Goal: Task Accomplishment & Management: Manage account settings

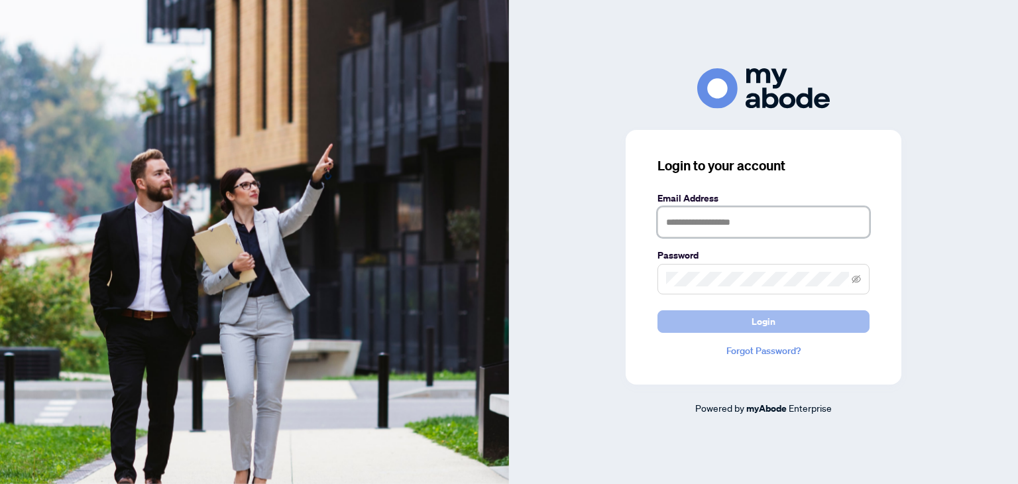
type input "**********"
click at [755, 324] on span "Login" at bounding box center [764, 321] width 24 height 21
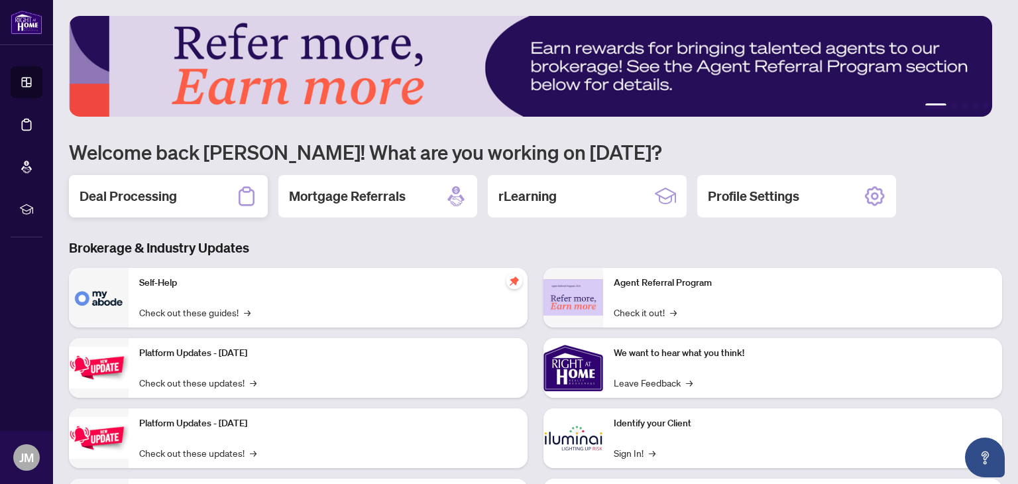
click at [153, 199] on h2 "Deal Processing" at bounding box center [128, 196] width 97 height 19
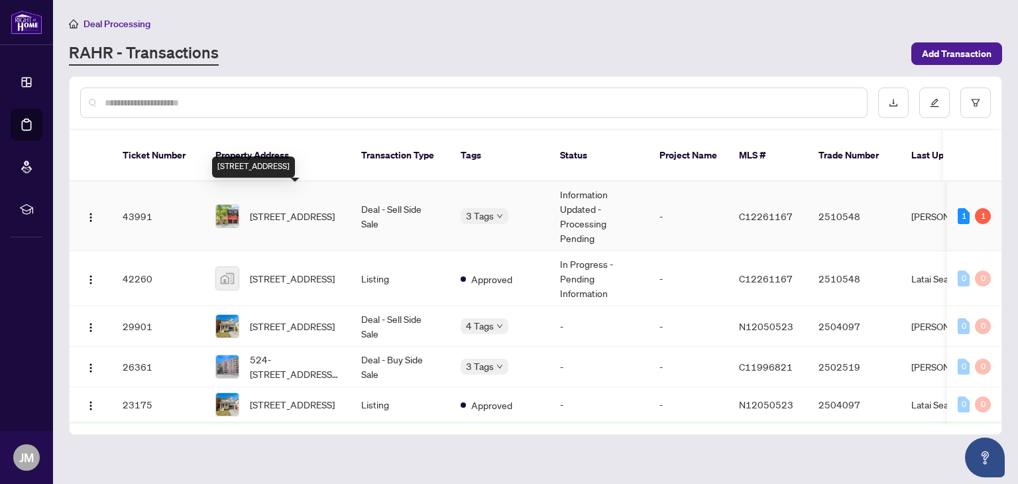
click at [330, 209] on span "[STREET_ADDRESS]" at bounding box center [292, 216] width 85 height 15
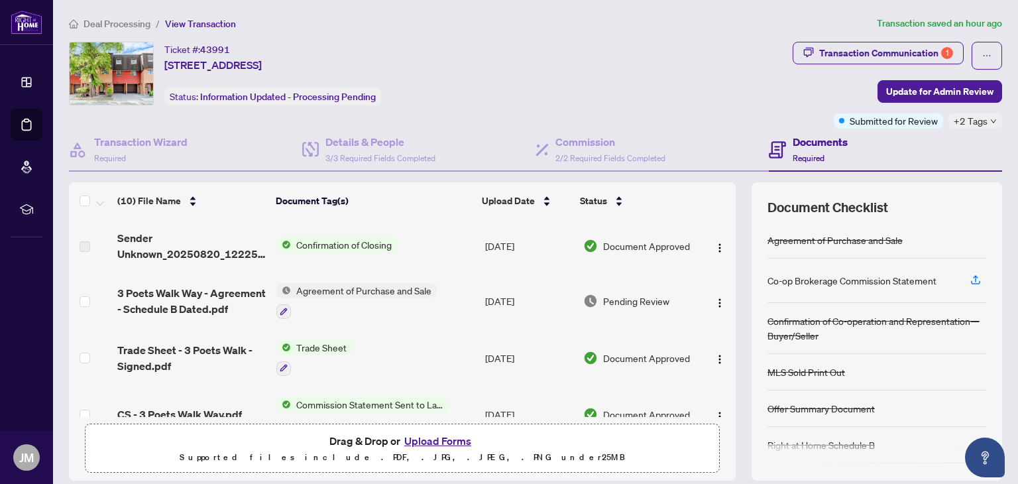
click at [954, 122] on span "+2 Tags" at bounding box center [971, 120] width 34 height 15
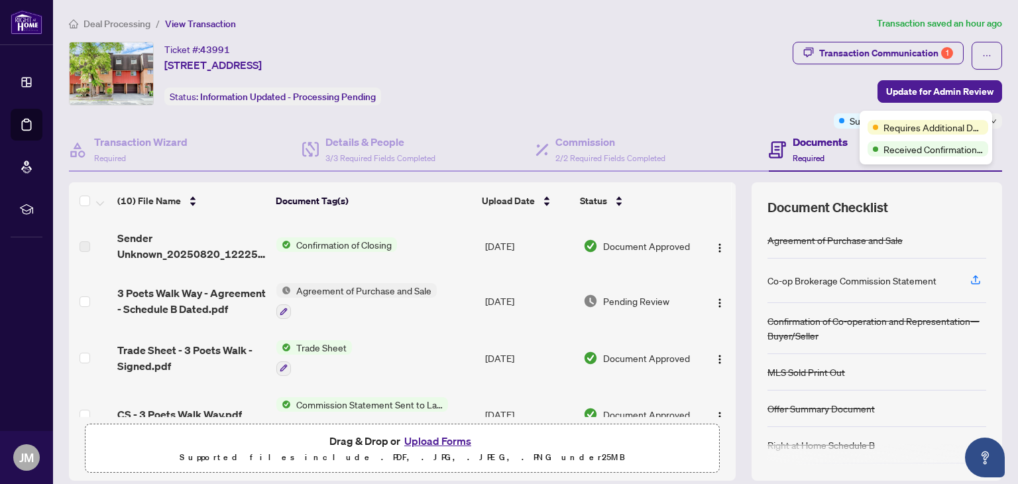
click at [495, 245] on td "[DATE]" at bounding box center [529, 245] width 98 height 53
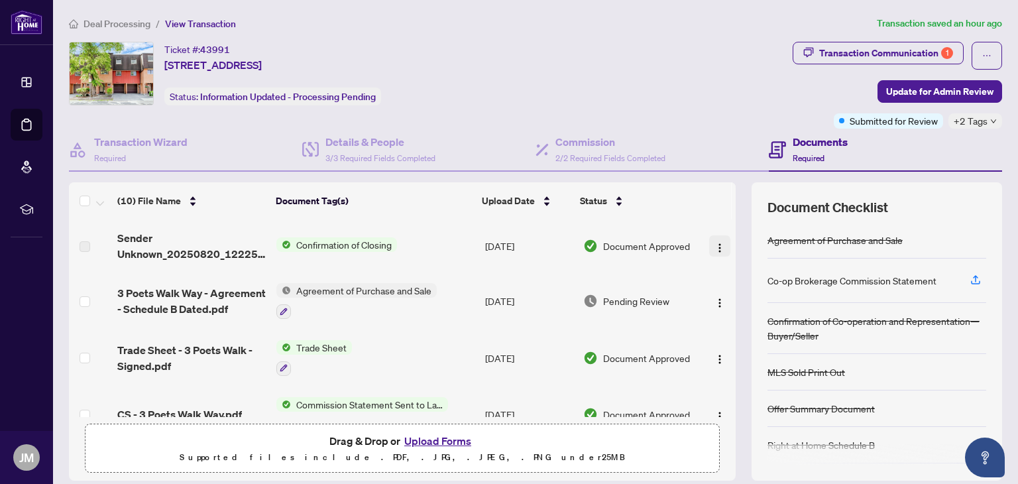
click at [715, 245] on img "button" at bounding box center [720, 248] width 11 height 11
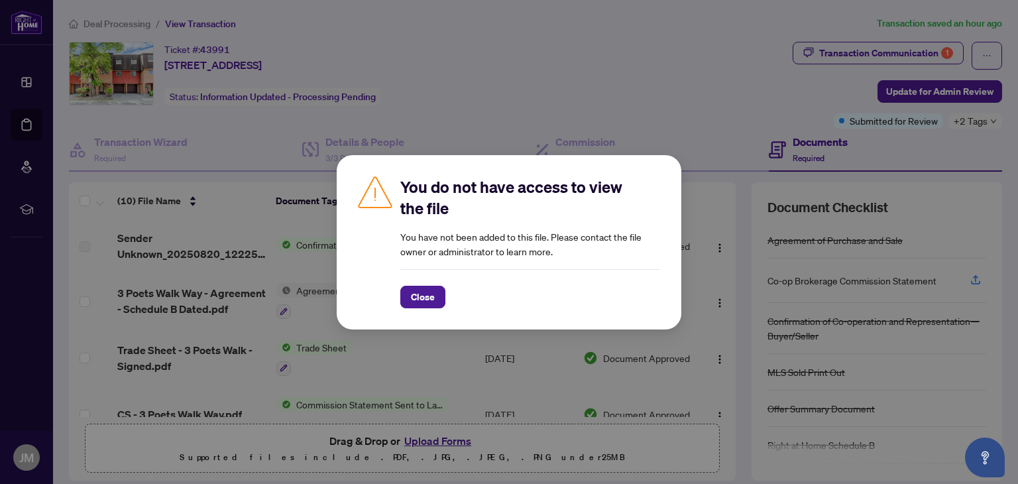
click at [528, 84] on div "You do not have access to view the file You have not been added to this file. P…" at bounding box center [509, 242] width 1018 height 484
click at [422, 300] on span "Close" at bounding box center [423, 296] width 24 height 21
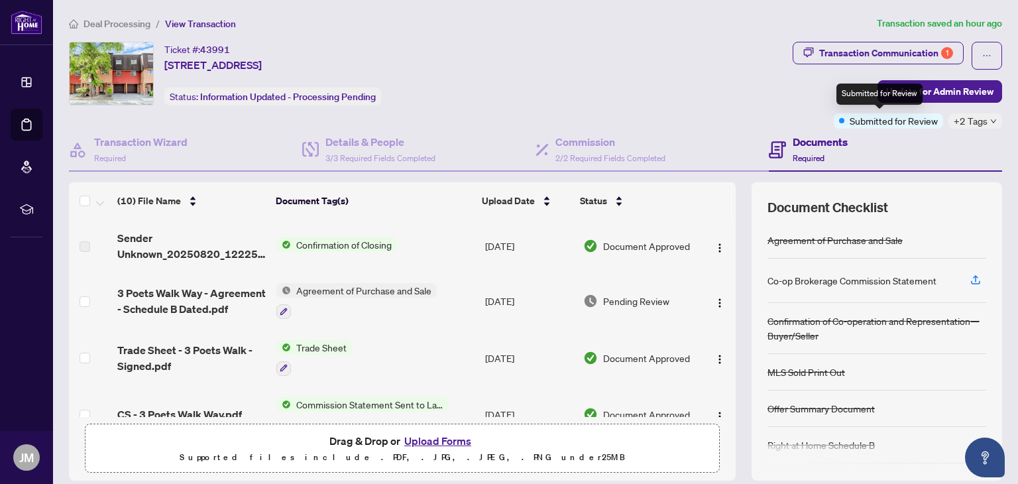
click at [863, 122] on span "Submitted for Review" at bounding box center [894, 120] width 88 height 15
click at [969, 123] on span "+2 Tags" at bounding box center [971, 120] width 34 height 15
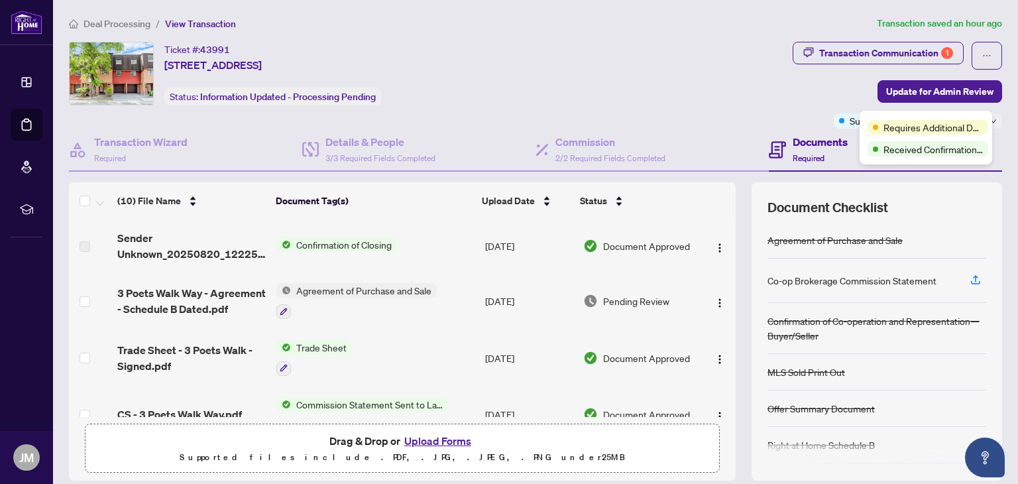
click at [656, 62] on div "Ticket #: 43991 [STREET_ADDRESS] Status: Information Updated - Processing Pendi…" at bounding box center [428, 74] width 719 height 64
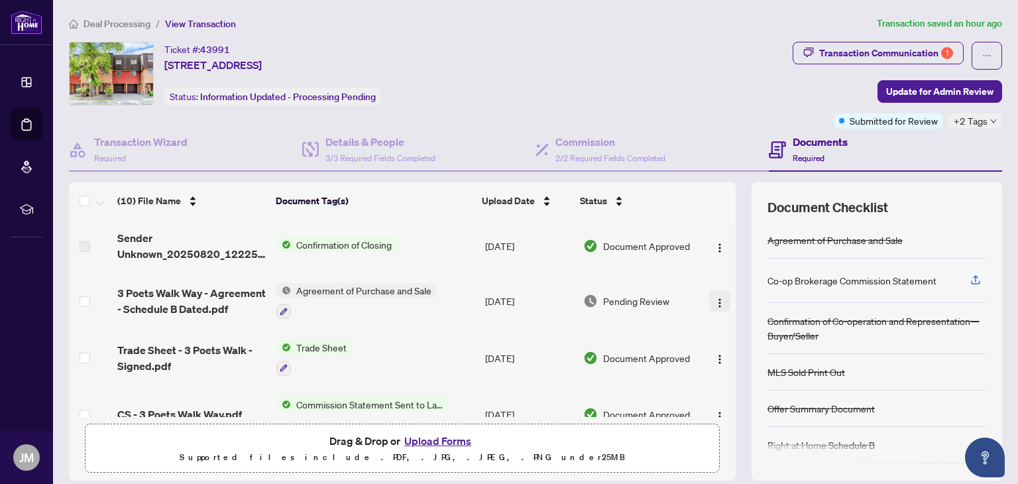
click at [715, 302] on img "button" at bounding box center [720, 303] width 11 height 11
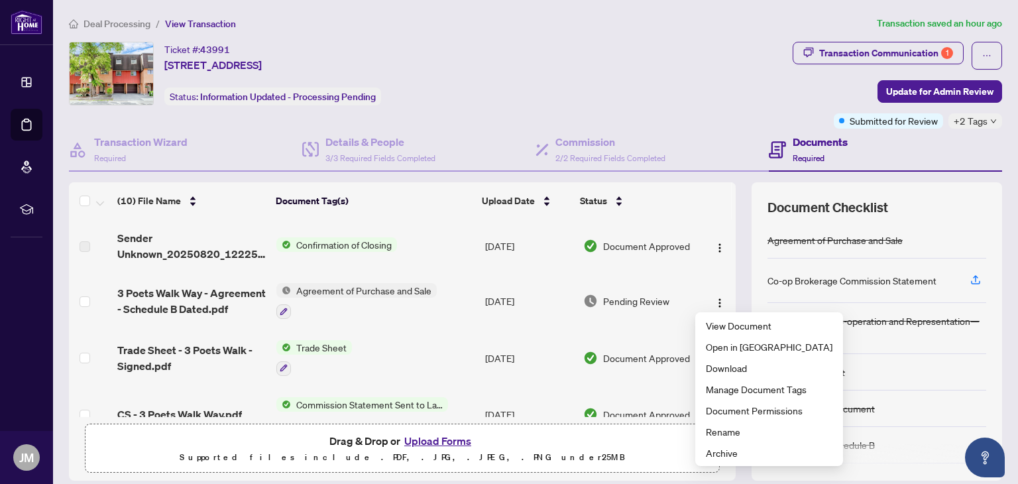
click at [685, 55] on div "Ticket #: 43991 [STREET_ADDRESS] Status: Information Updated - Processing Pendi…" at bounding box center [428, 74] width 719 height 64
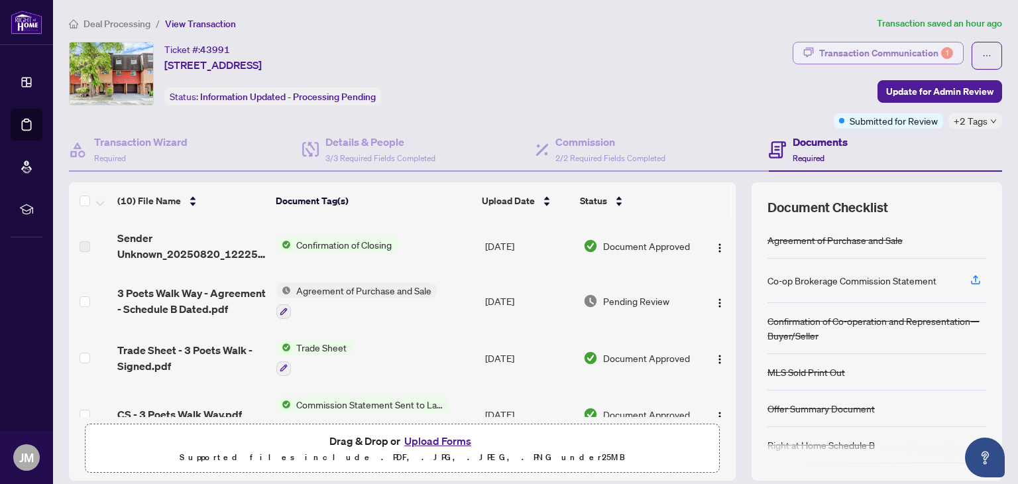
click at [861, 56] on div "Transaction Communication 1" at bounding box center [887, 52] width 134 height 21
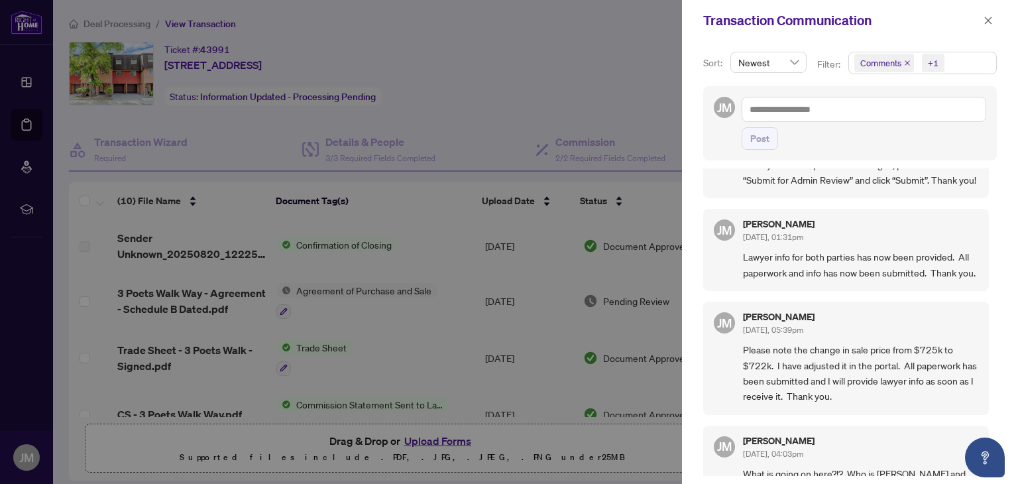
scroll to position [639, 0]
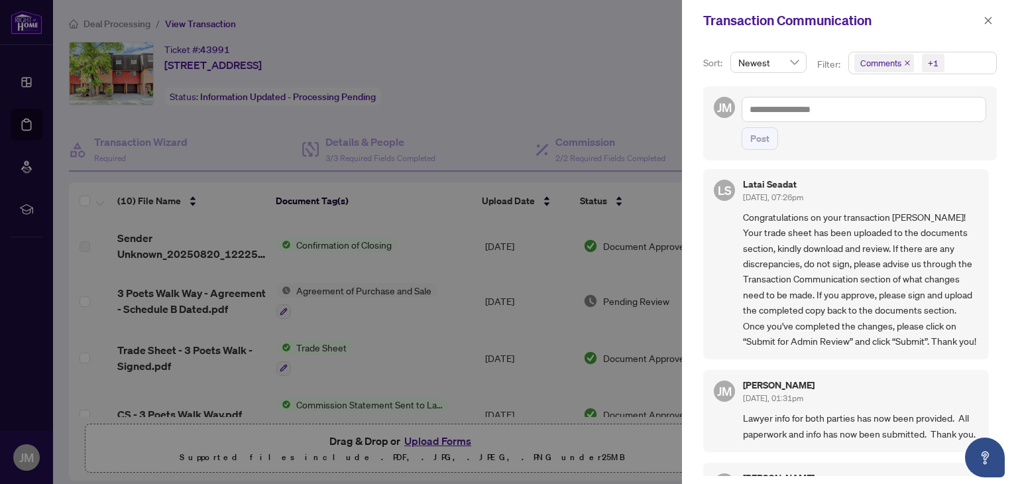
click at [533, 58] on div at bounding box center [509, 242] width 1018 height 484
click at [991, 19] on icon "close" at bounding box center [988, 20] width 9 height 9
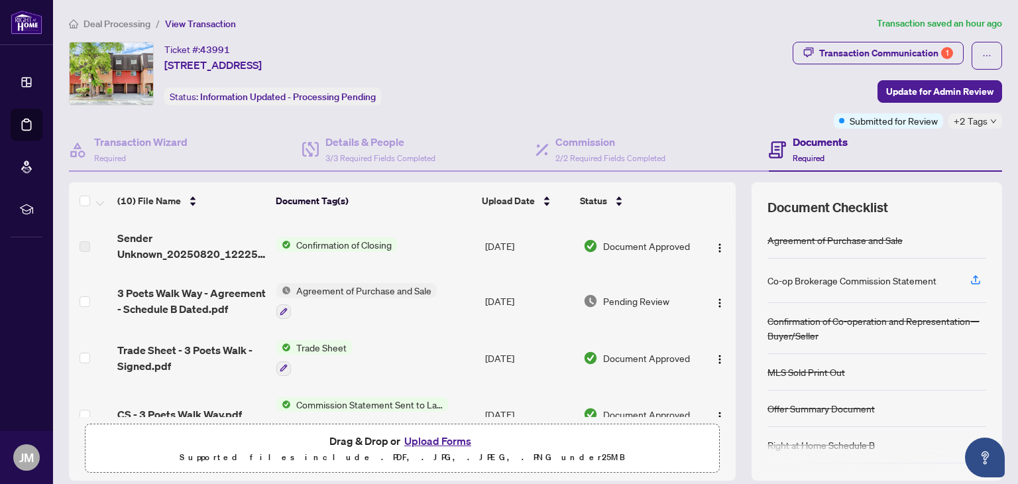
click at [298, 290] on span "Agreement of Purchase and Sale" at bounding box center [364, 290] width 146 height 15
click at [174, 314] on span "3 Poets Walk Way - Agreement - Schedule B Dated.pdf" at bounding box center [191, 301] width 149 height 32
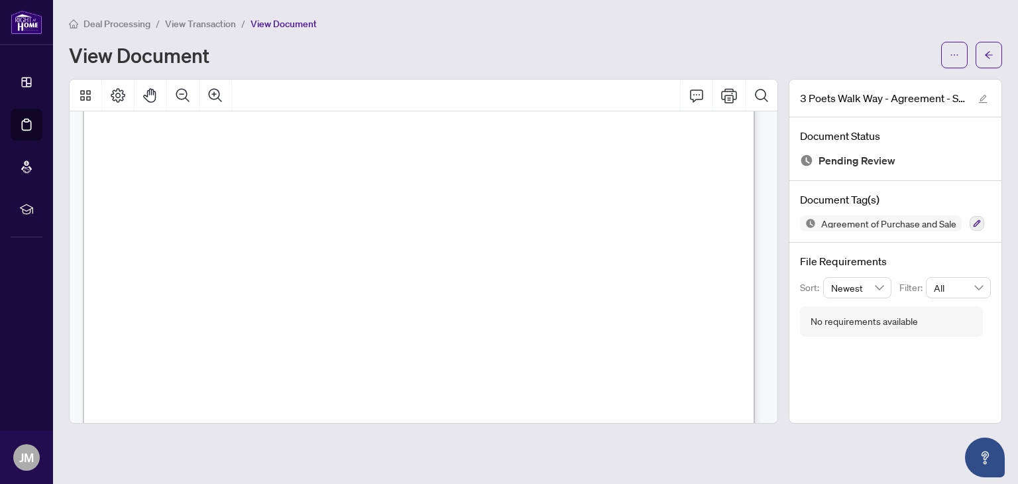
scroll to position [5230, 0]
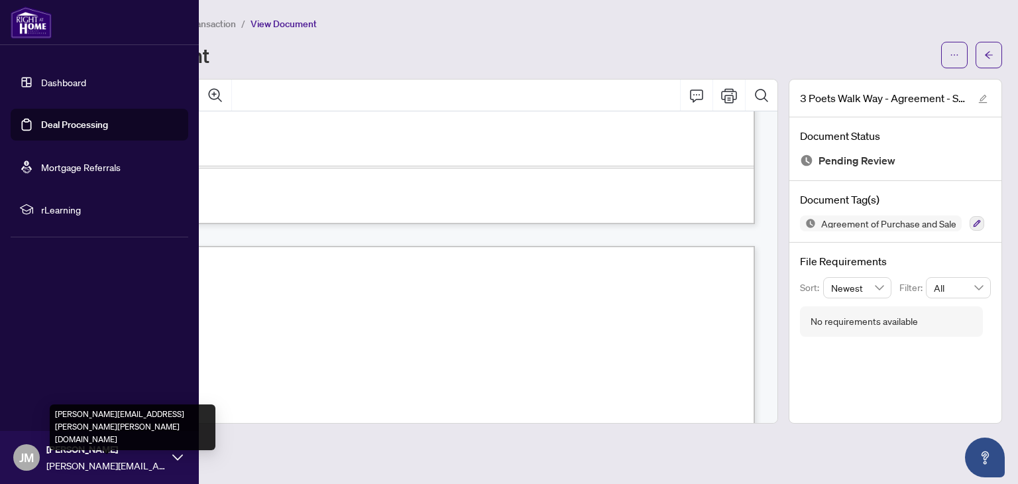
click at [108, 463] on span "[PERSON_NAME][EMAIL_ADDRESS][PERSON_NAME][PERSON_NAME][DOMAIN_NAME]" at bounding box center [105, 465] width 119 height 15
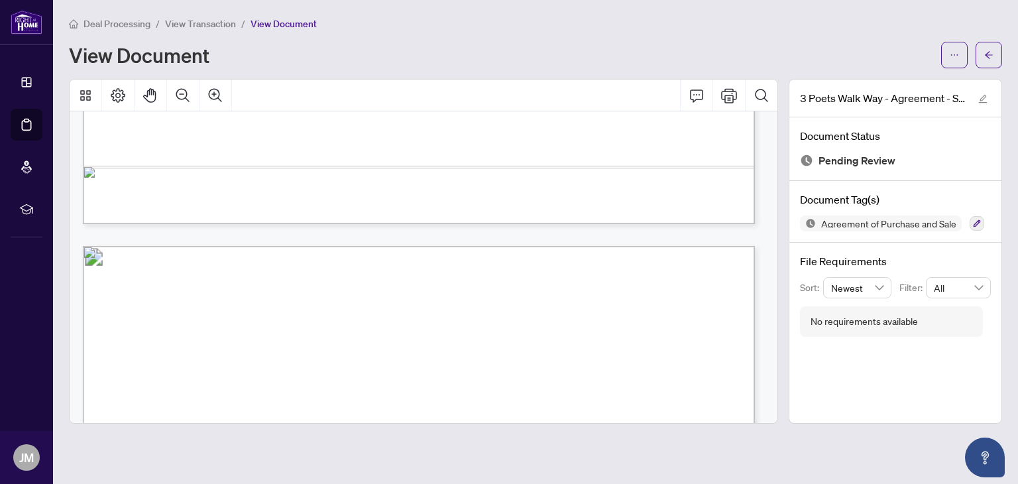
click at [387, 22] on div "Deal Processing / View Transaction / View Document" at bounding box center [536, 23] width 934 height 15
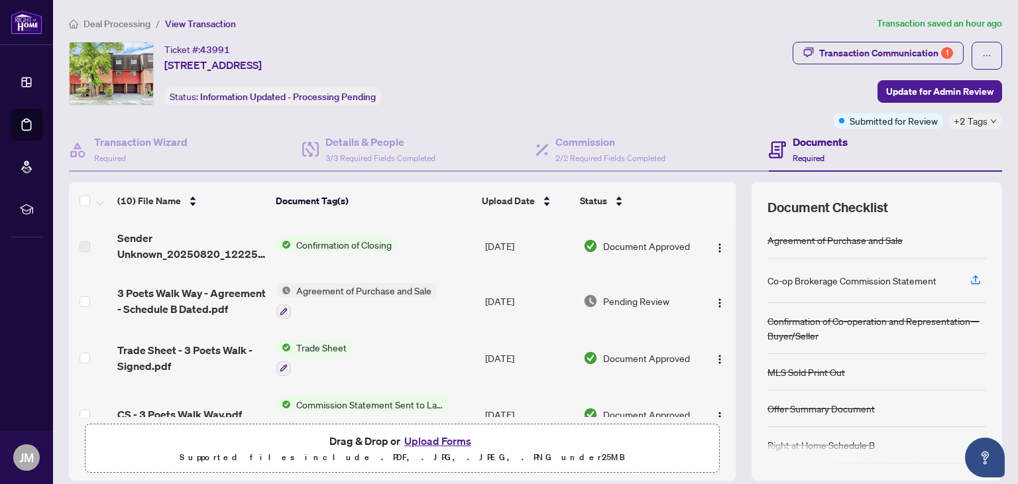
click at [798, 141] on h4 "Documents" at bounding box center [820, 142] width 55 height 16
click at [960, 119] on span "+2 Tags" at bounding box center [971, 120] width 34 height 15
click at [652, 32] on div "Deal Processing / View Transaction Transaction saved an hour ago Ticket #: 4399…" at bounding box center [536, 288] width 944 height 544
click at [983, 59] on icon "ellipsis" at bounding box center [987, 55] width 9 height 9
click at [672, 47] on div "Ticket #: 43991 [STREET_ADDRESS] Status: Information Updated - Processing Pendi…" at bounding box center [428, 74] width 719 height 64
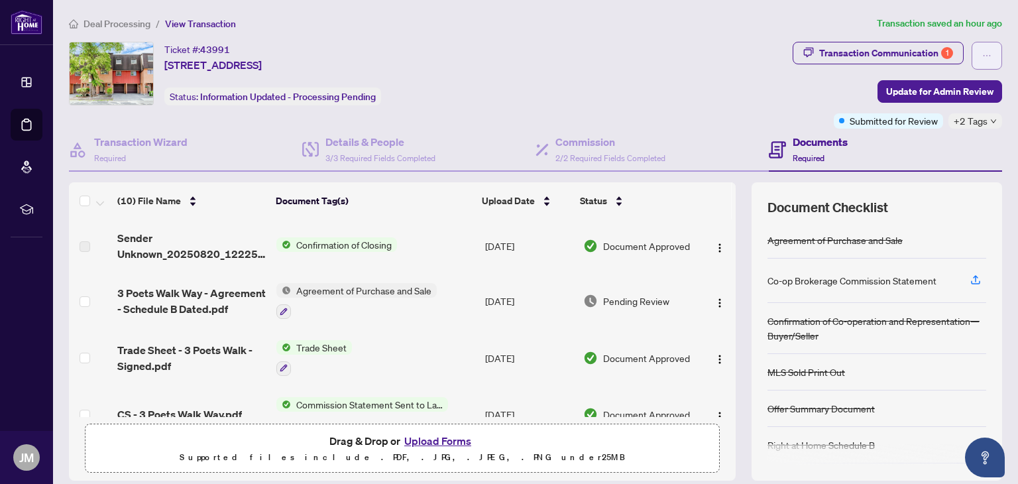
click at [983, 54] on button "button" at bounding box center [987, 56] width 31 height 28
click at [686, 44] on div "Ticket #: 43991 [STREET_ADDRESS] Status: Information Updated - Processing Pendi…" at bounding box center [428, 74] width 719 height 64
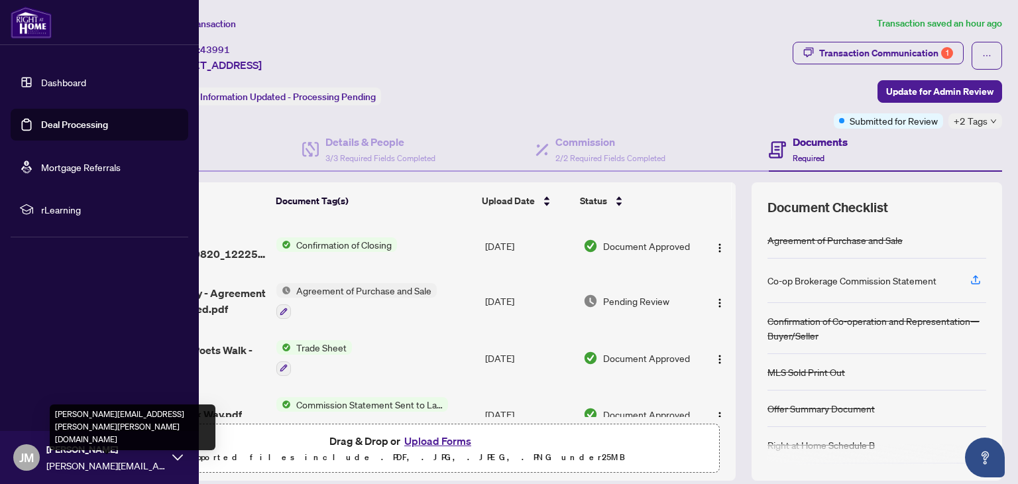
click at [78, 463] on span "[PERSON_NAME][EMAIL_ADDRESS][PERSON_NAME][PERSON_NAME][DOMAIN_NAME]" at bounding box center [105, 465] width 119 height 15
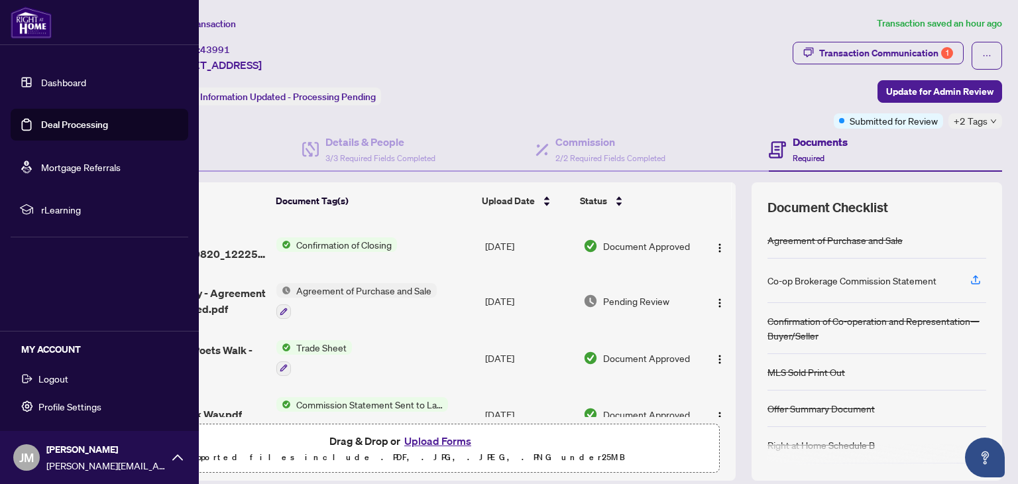
click at [51, 380] on span "Logout" at bounding box center [53, 378] width 30 height 21
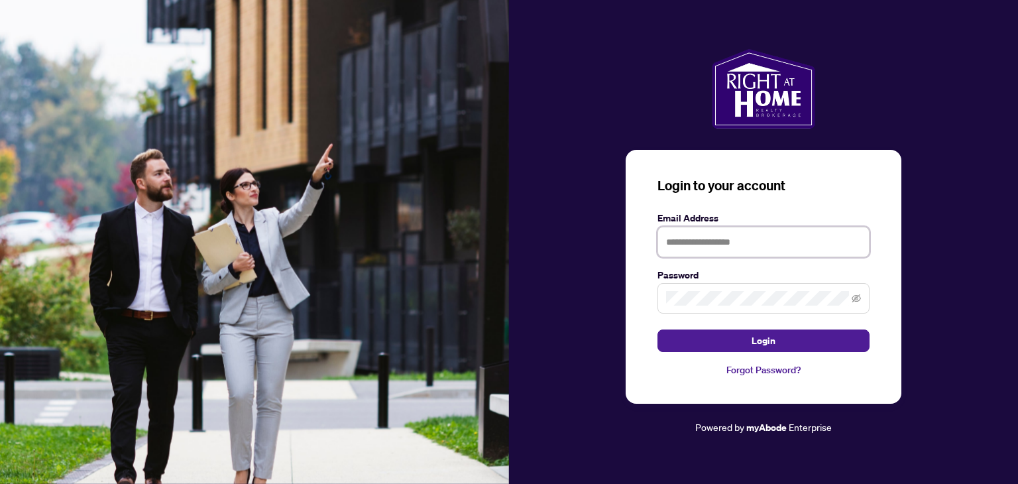
type input "**********"
